Goal: Book appointment/travel/reservation

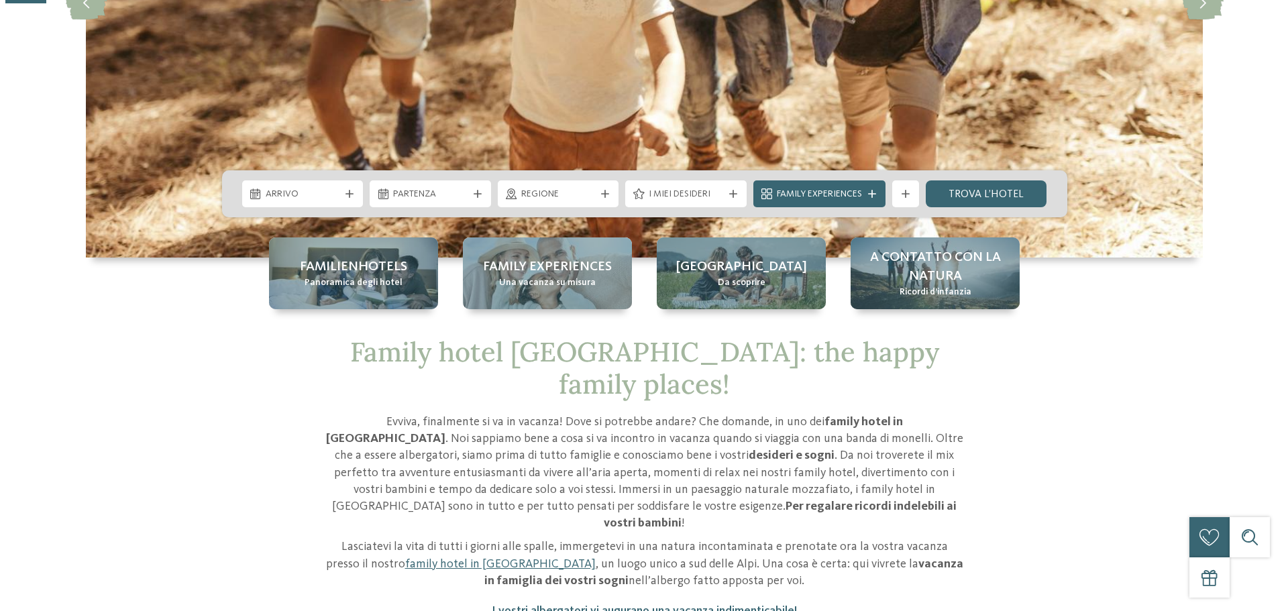
scroll to position [335, 0]
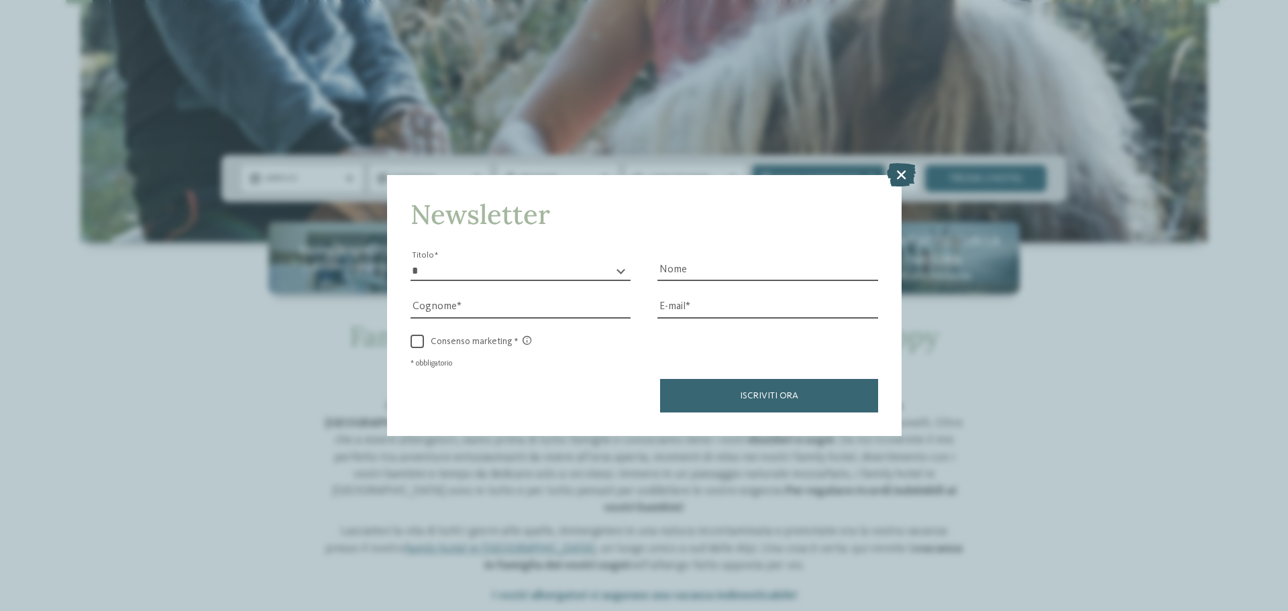
click at [899, 170] on icon at bounding box center [901, 174] width 29 height 23
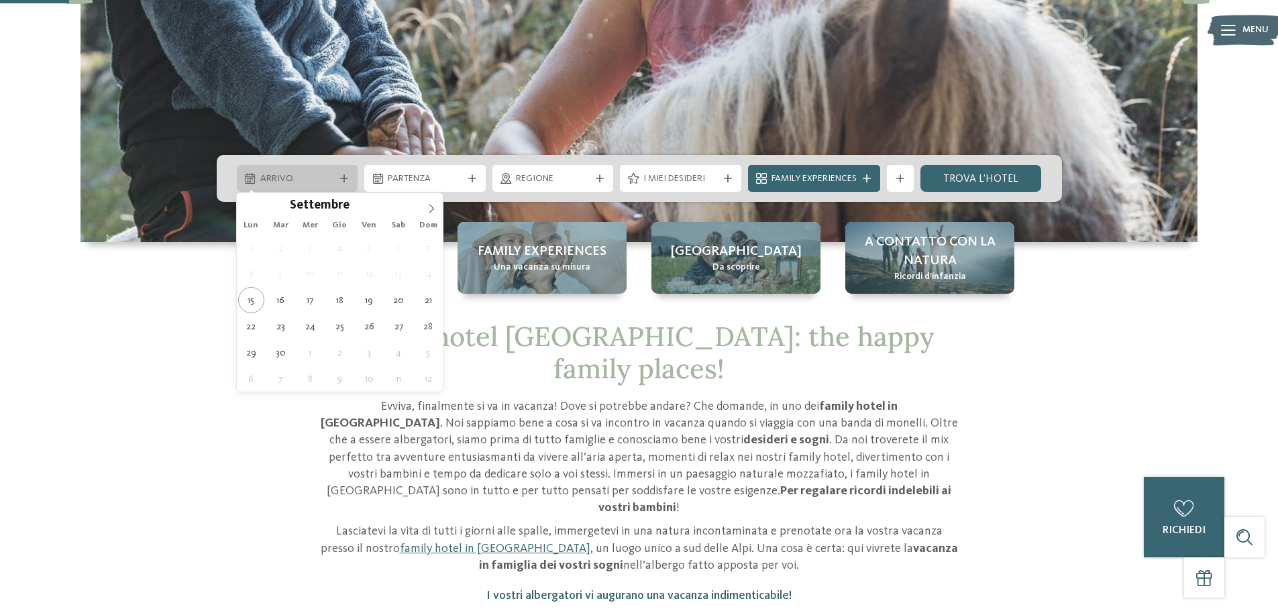
click at [333, 177] on span "Arrivo" at bounding box center [297, 178] width 74 height 13
click at [433, 209] on icon at bounding box center [431, 208] width 5 height 9
type div "[DATE]"
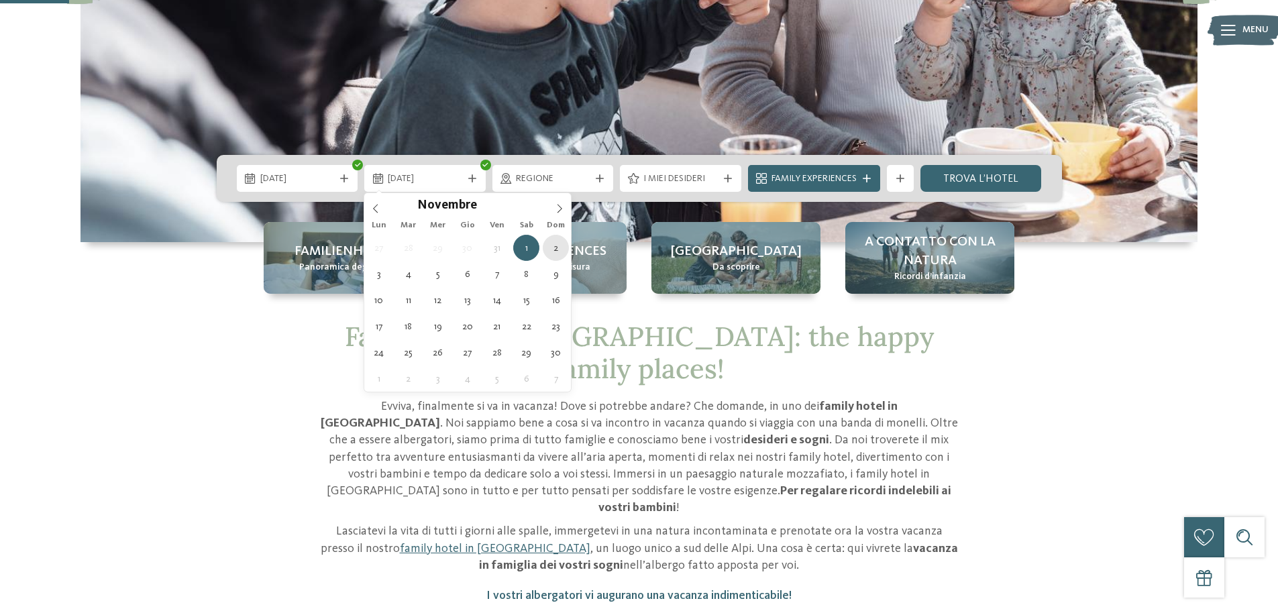
type div "[DATE]"
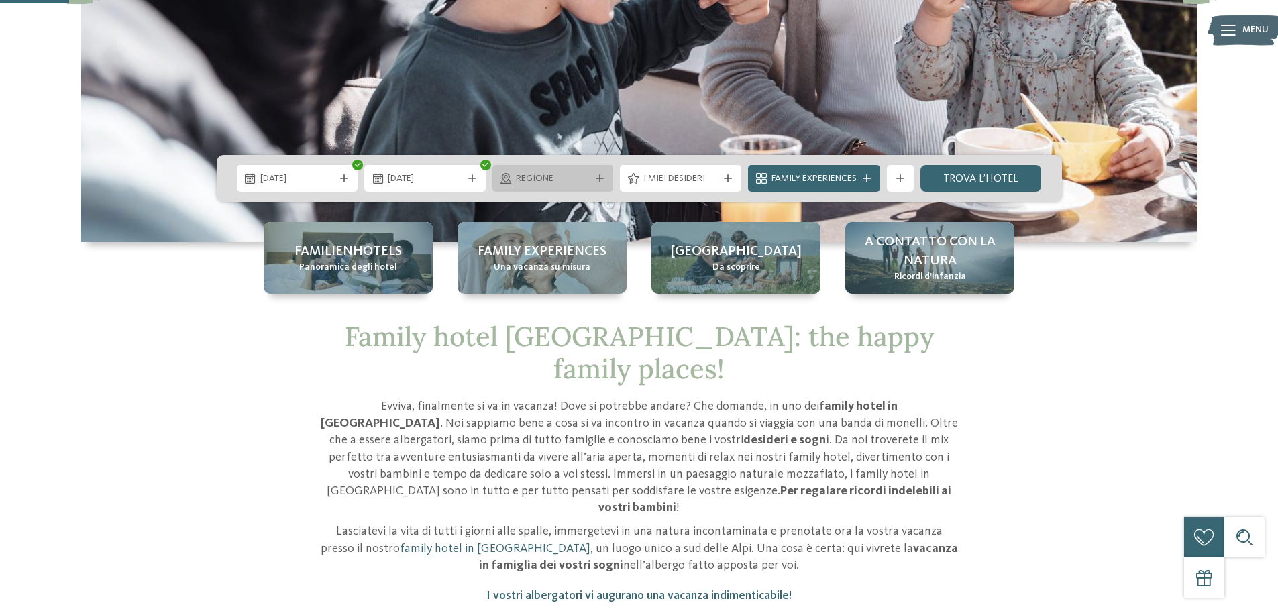
click at [575, 176] on span "Regione" at bounding box center [553, 178] width 74 height 13
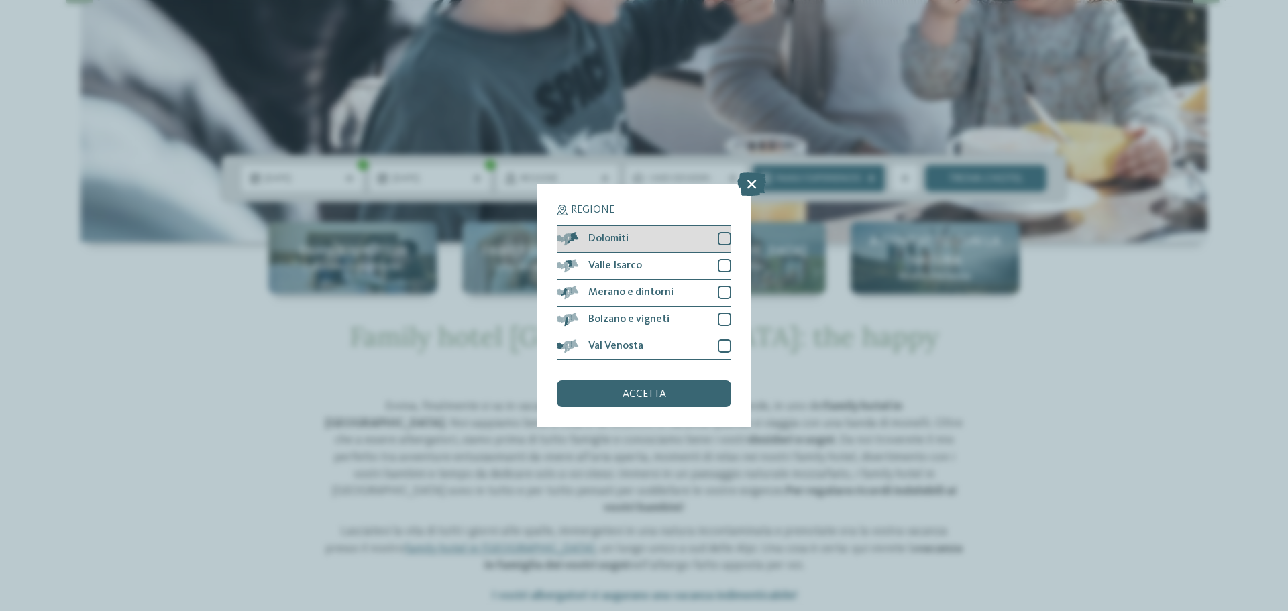
click at [724, 233] on div at bounding box center [724, 238] width 13 height 13
click at [724, 289] on div at bounding box center [724, 292] width 13 height 13
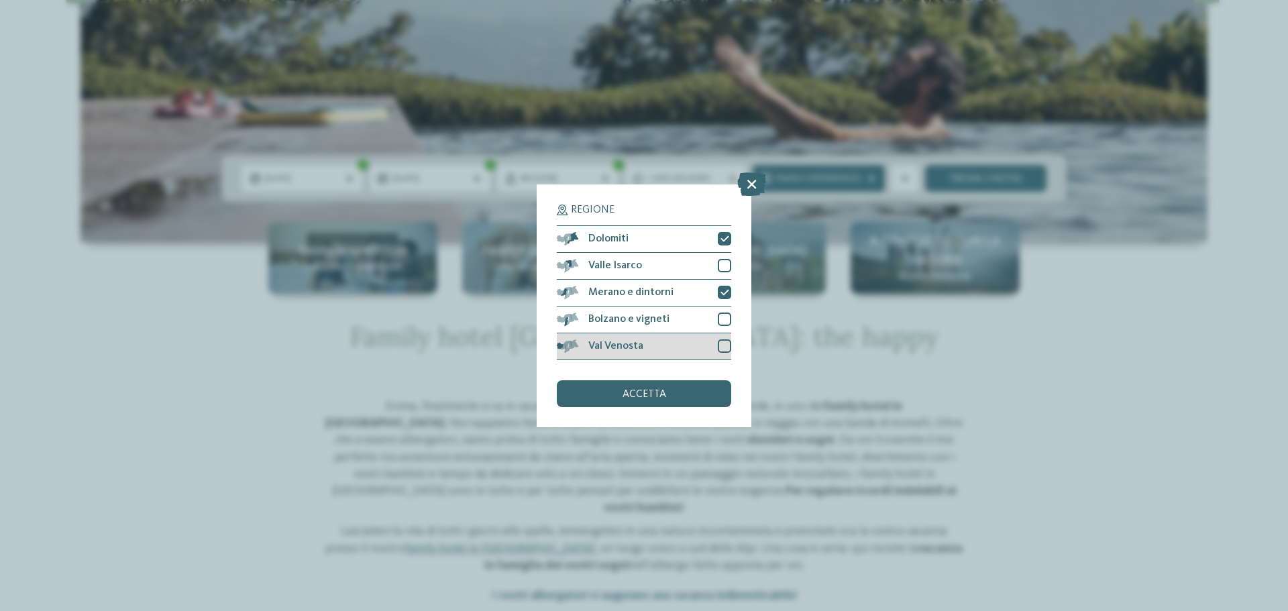
click at [720, 343] on div at bounding box center [724, 345] width 13 height 13
click at [652, 389] on span "accetta" at bounding box center [644, 394] width 44 height 11
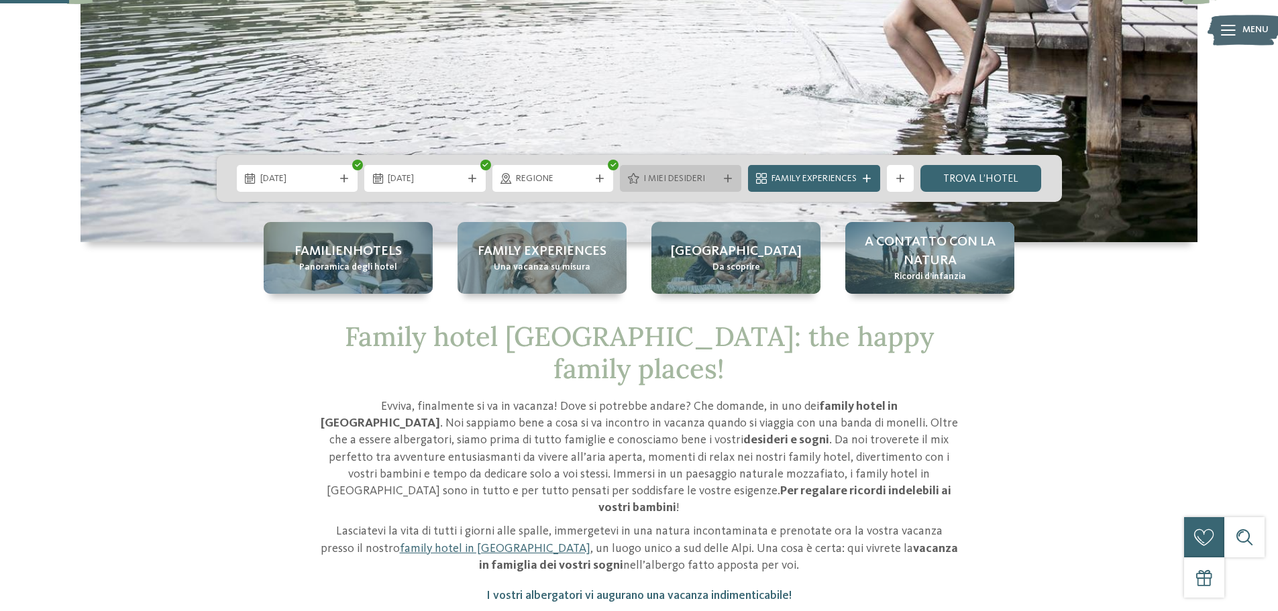
click at [732, 178] on div at bounding box center [727, 178] width 13 height 8
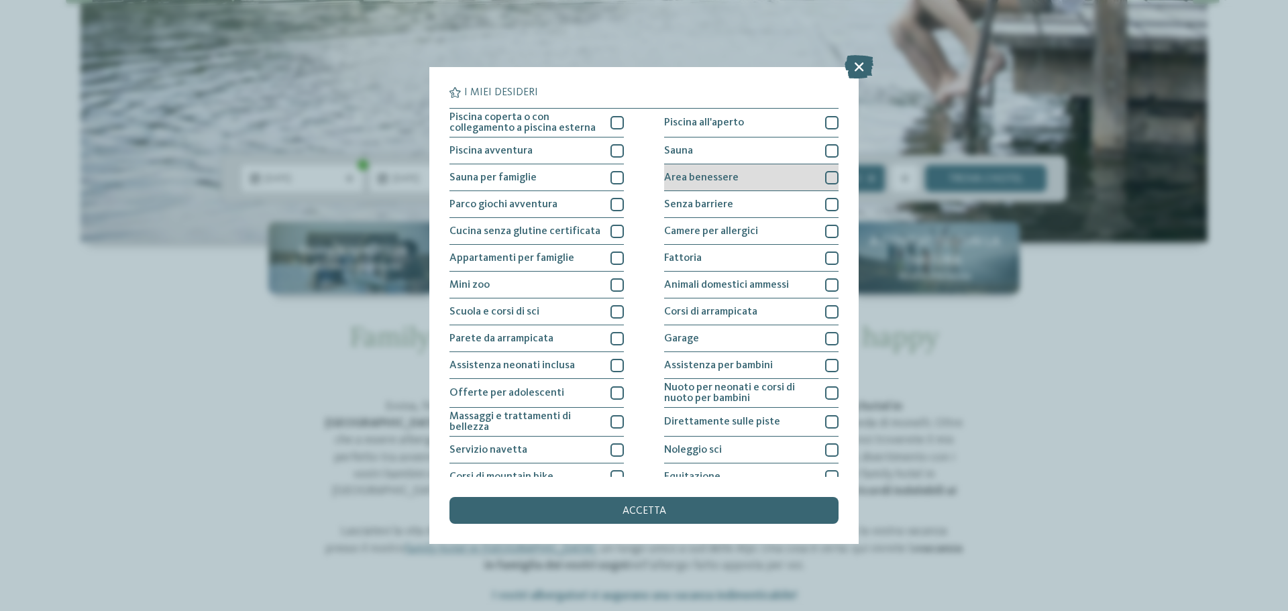
click at [686, 176] on span "Area benessere" at bounding box center [701, 177] width 74 height 11
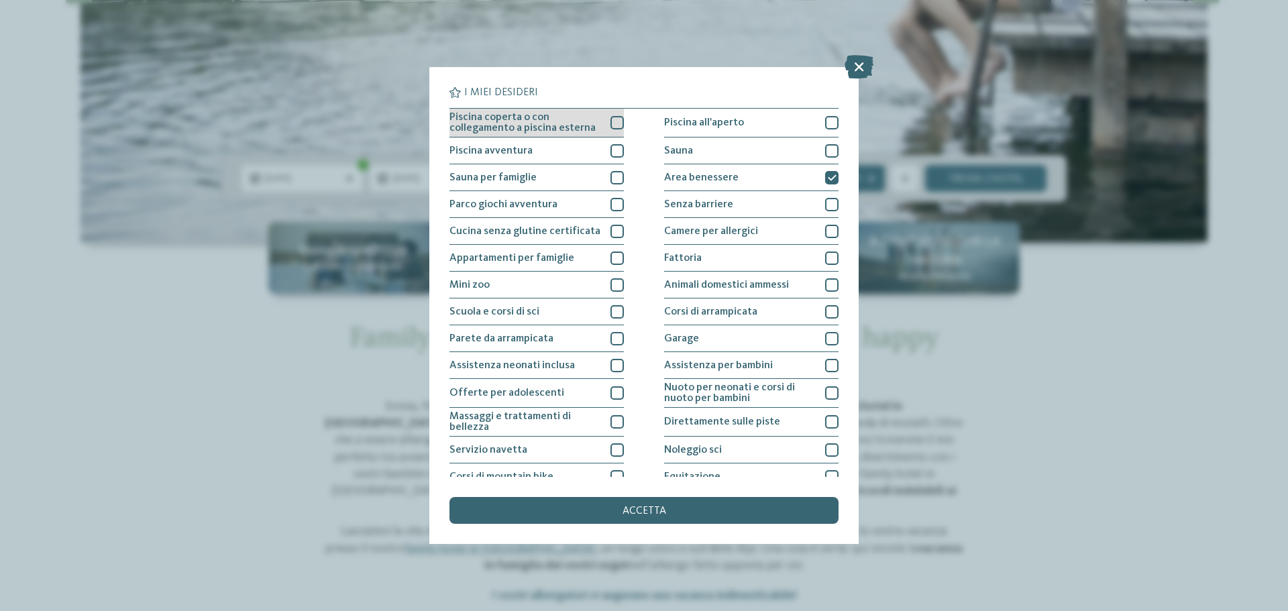
click at [590, 120] on span "Piscina coperta o con collegamento a piscina esterna" at bounding box center [524, 122] width 151 height 21
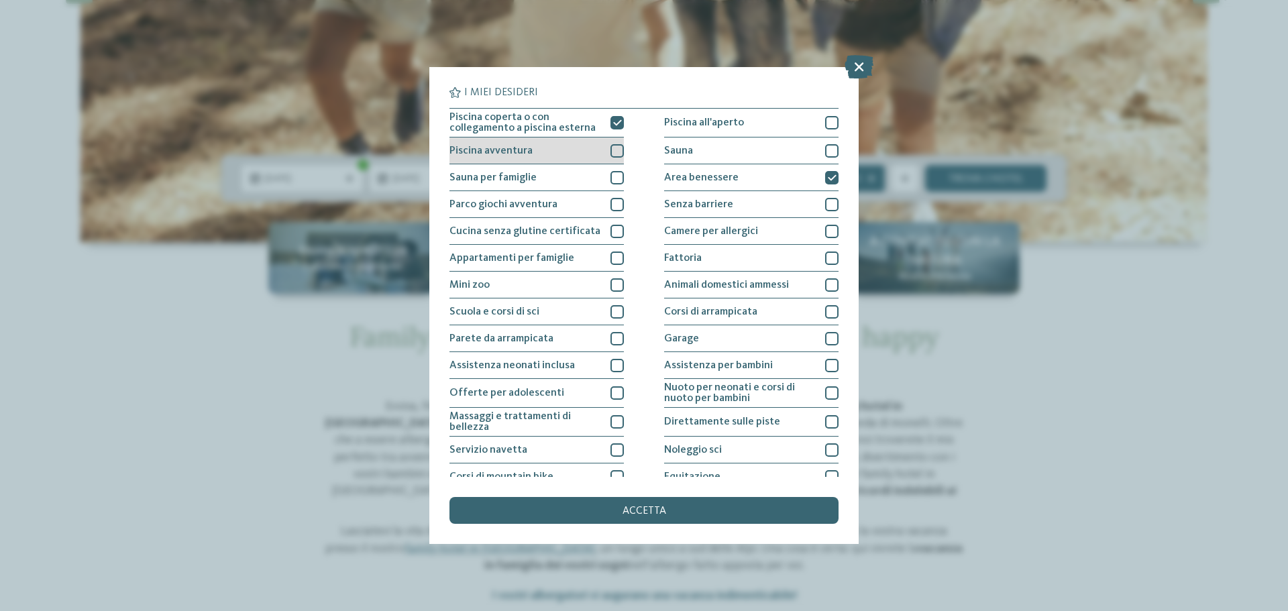
click at [537, 150] on div "Piscina avventura" at bounding box center [536, 150] width 174 height 27
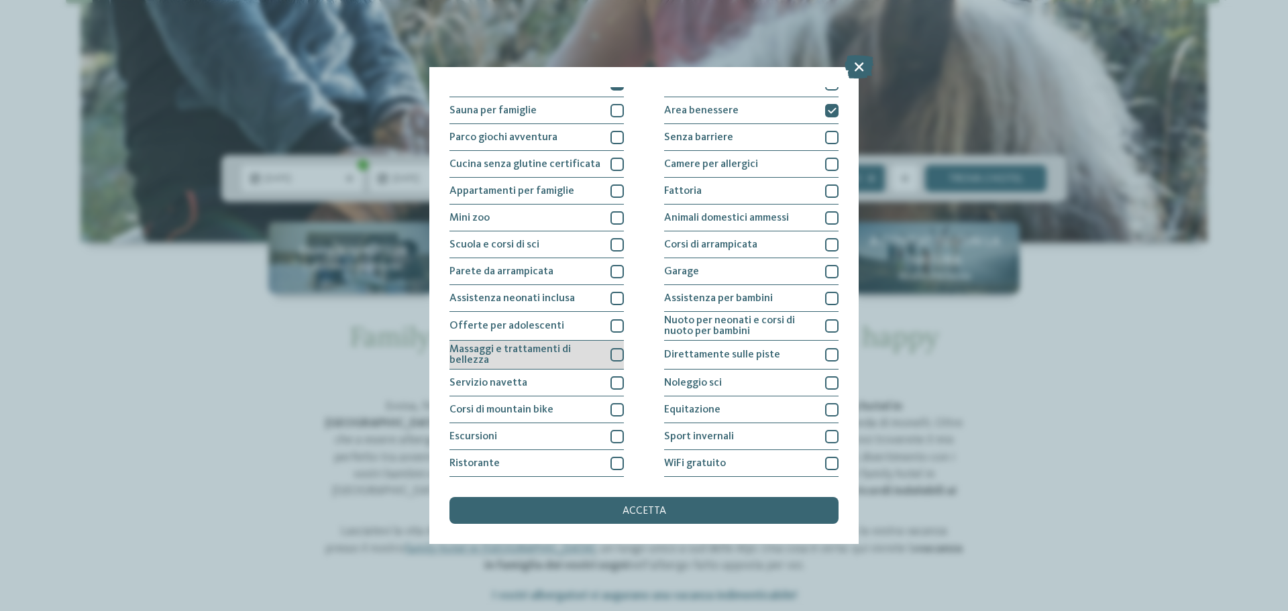
scroll to position [94, 0]
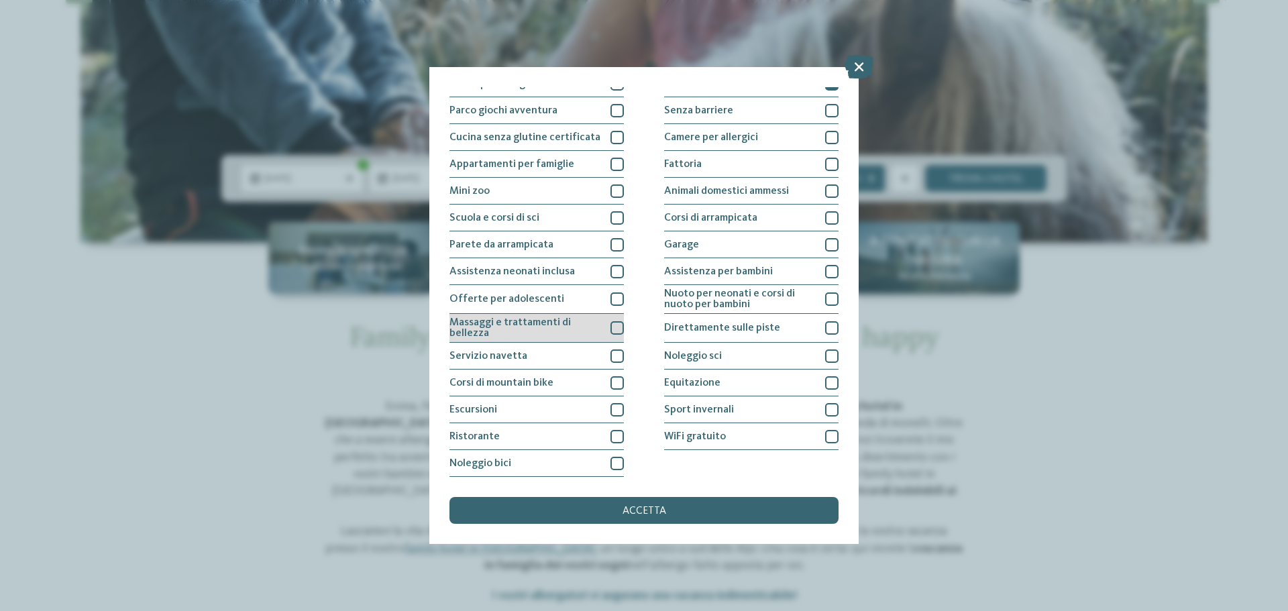
click at [588, 333] on span "Massaggi e trattamenti di bellezza" at bounding box center [524, 327] width 151 height 21
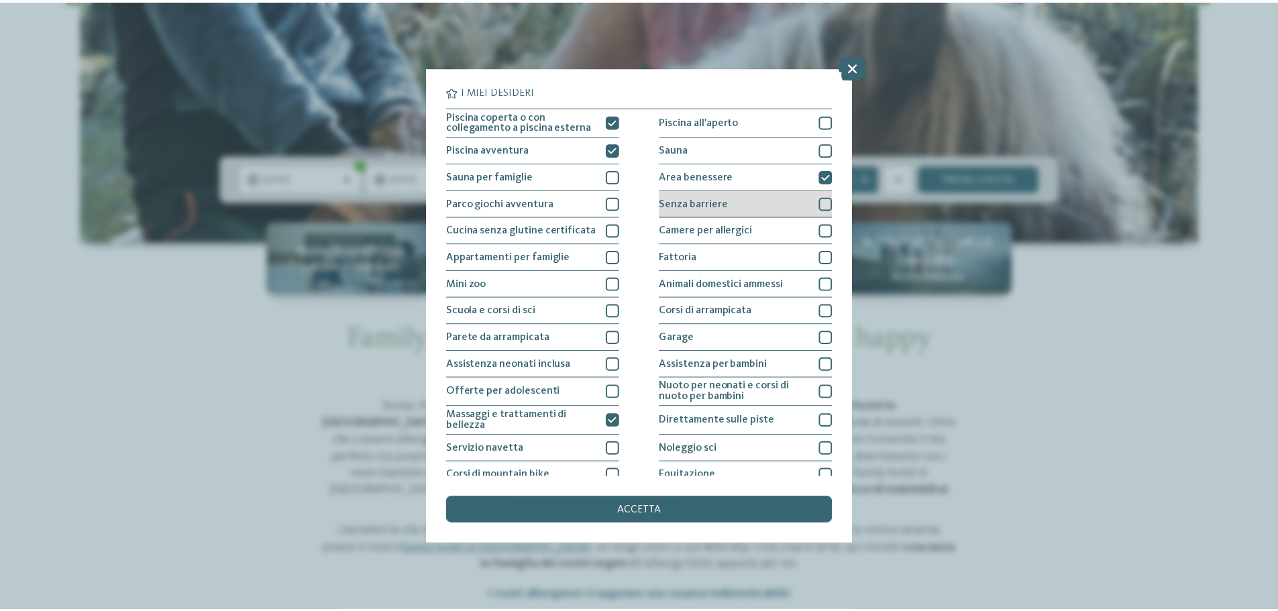
scroll to position [0, 0]
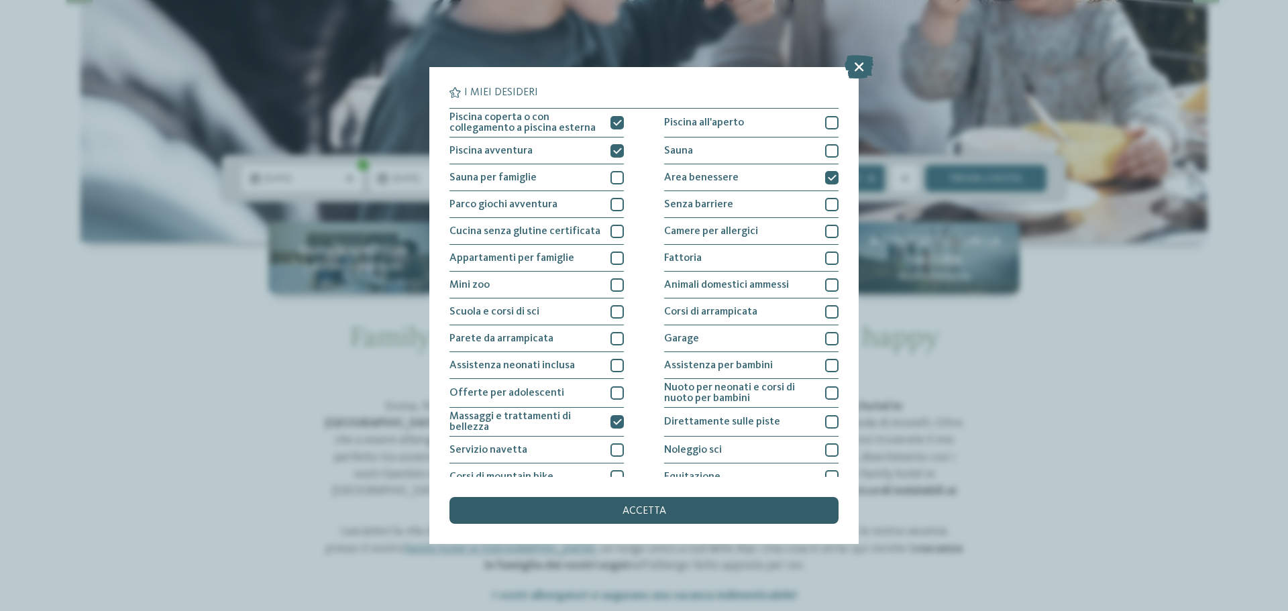
click at [641, 507] on span "accetta" at bounding box center [644, 511] width 44 height 11
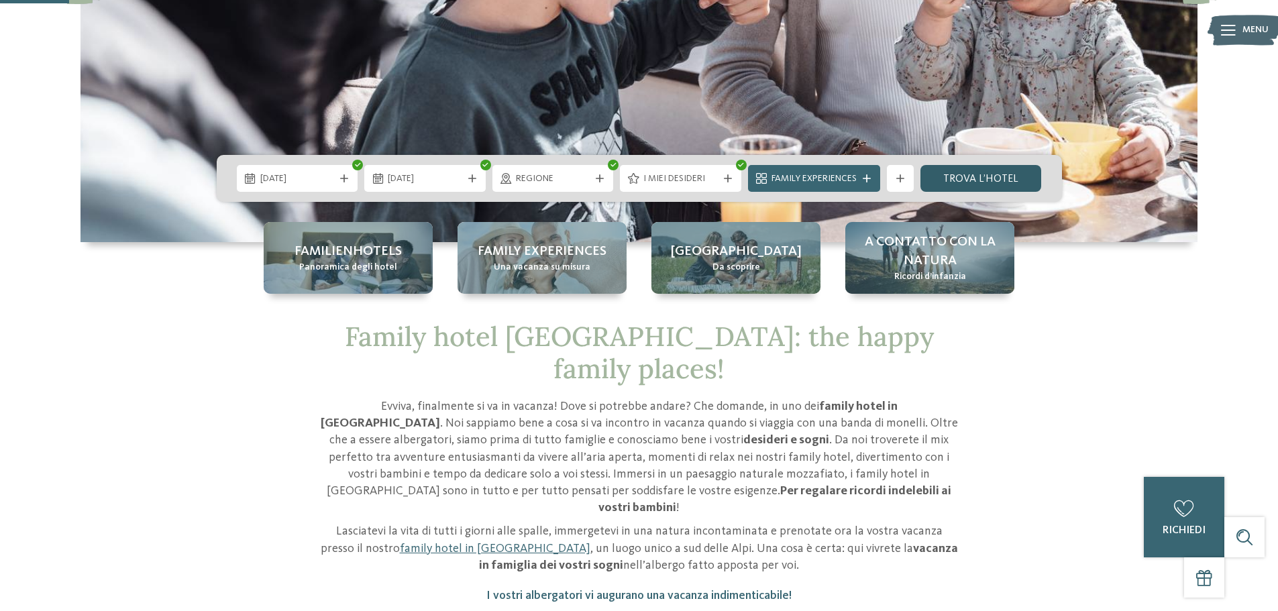
click at [968, 177] on link "trova l’hotel" at bounding box center [980, 178] width 121 height 27
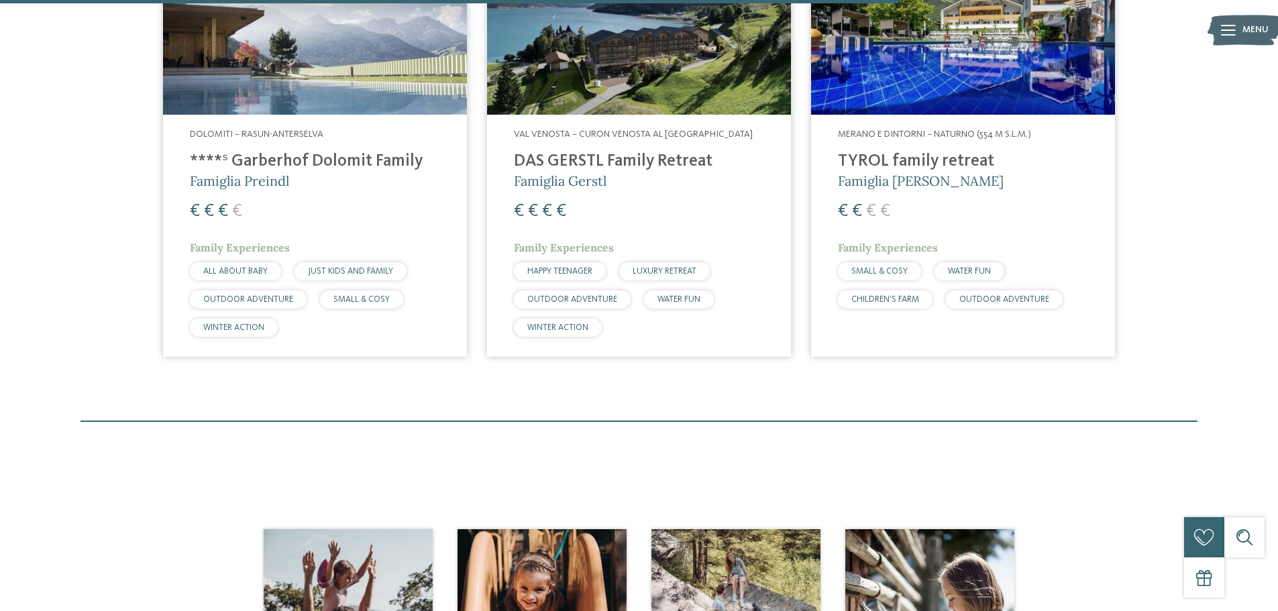
scroll to position [406, 0]
